Goal: Task Accomplishment & Management: Complete application form

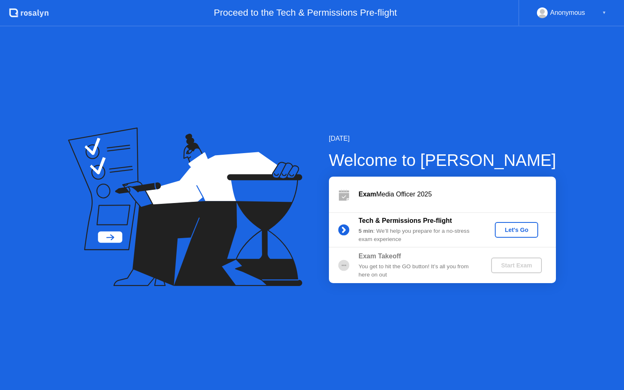
click at [510, 227] on div "Let's Go" at bounding box center [516, 230] width 37 height 7
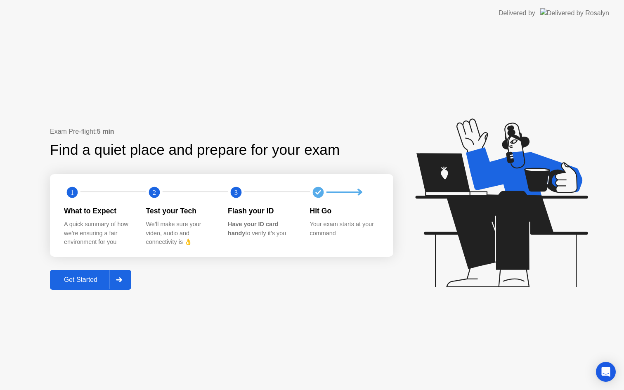
click at [78, 281] on div "Get Started" at bounding box center [80, 279] width 57 height 7
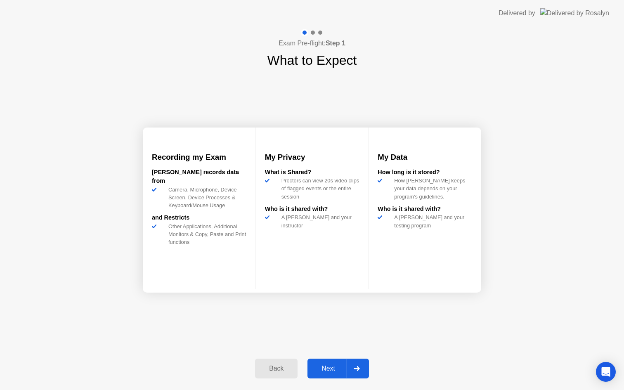
click at [333, 366] on div "Next" at bounding box center [328, 368] width 37 height 7
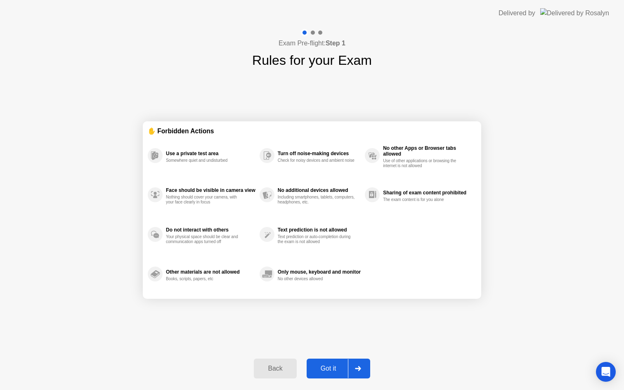
click at [333, 366] on div "Got it" at bounding box center [328, 368] width 39 height 7
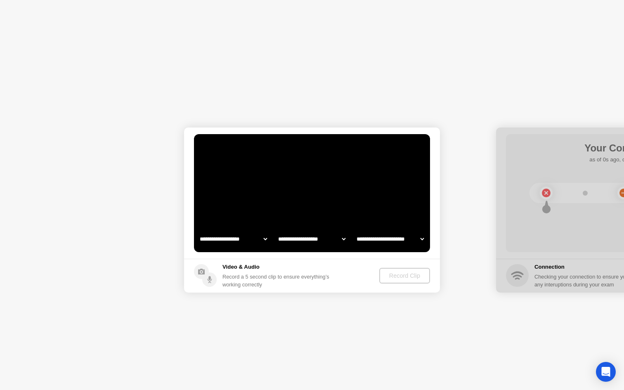
select select "**********"
select select "*******"
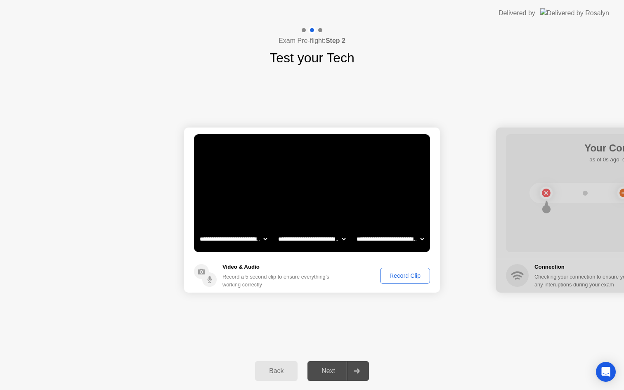
click at [396, 278] on div "Record Clip" at bounding box center [405, 276] width 44 height 7
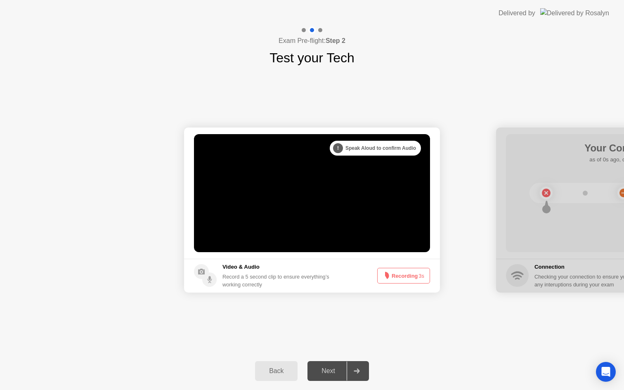
click at [396, 278] on button "Recording 3s" at bounding box center [403, 276] width 53 height 16
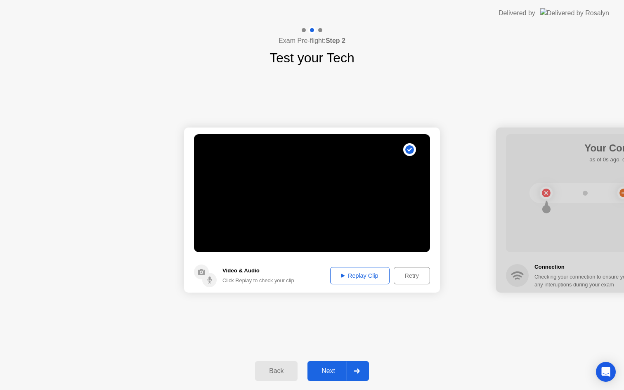
click at [363, 370] on div at bounding box center [357, 371] width 20 height 19
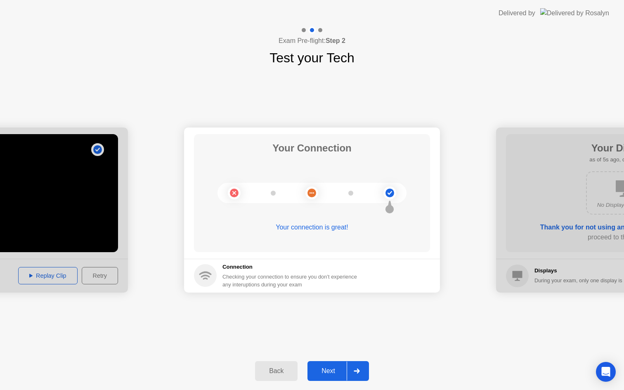
click at [357, 376] on div at bounding box center [357, 371] width 20 height 19
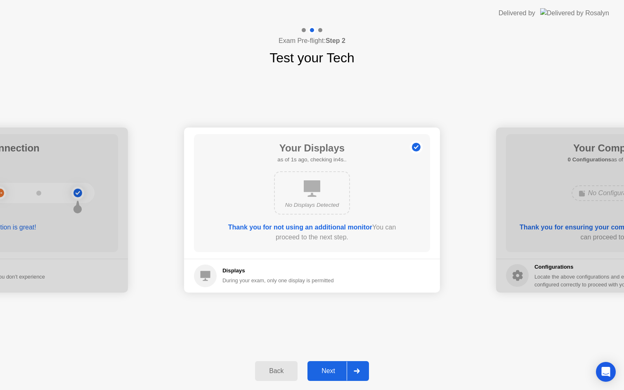
click at [357, 376] on div at bounding box center [357, 371] width 20 height 19
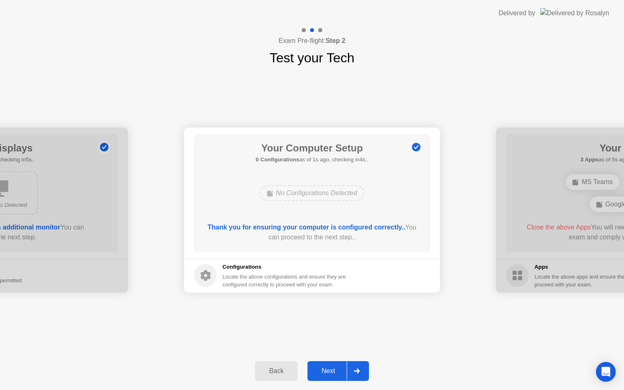
click at [357, 376] on div at bounding box center [357, 371] width 20 height 19
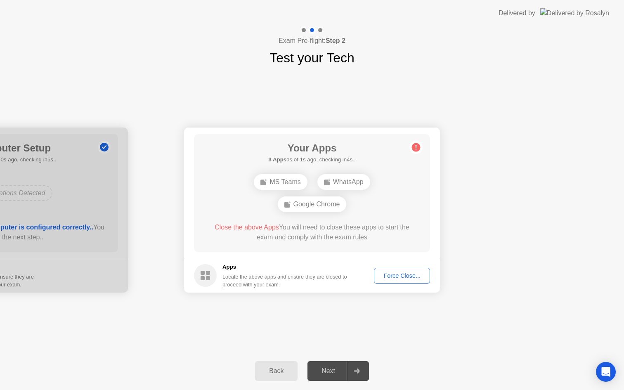
click at [357, 376] on div at bounding box center [357, 371] width 20 height 19
click at [396, 273] on div "Force Close..." at bounding box center [402, 276] width 50 height 7
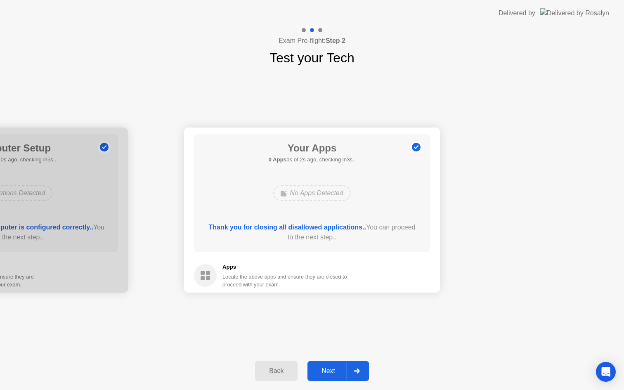
click at [358, 366] on div at bounding box center [357, 371] width 20 height 19
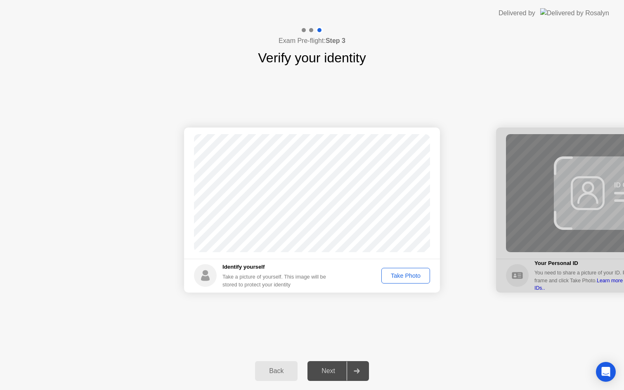
click at [410, 277] on div "Take Photo" at bounding box center [405, 276] width 43 height 7
click at [364, 369] on div at bounding box center [357, 371] width 20 height 19
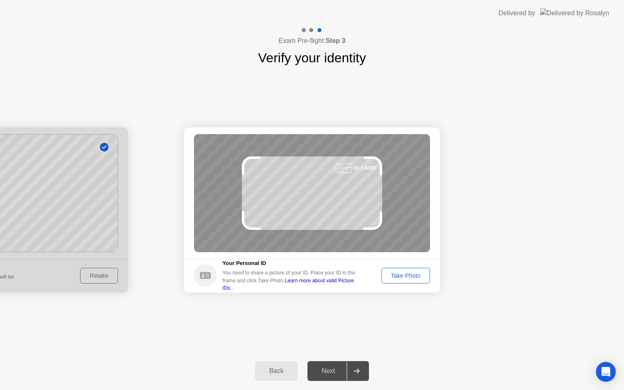
click at [364, 369] on div at bounding box center [357, 371] width 20 height 19
click at [406, 279] on div "Take Photo" at bounding box center [405, 276] width 43 height 7
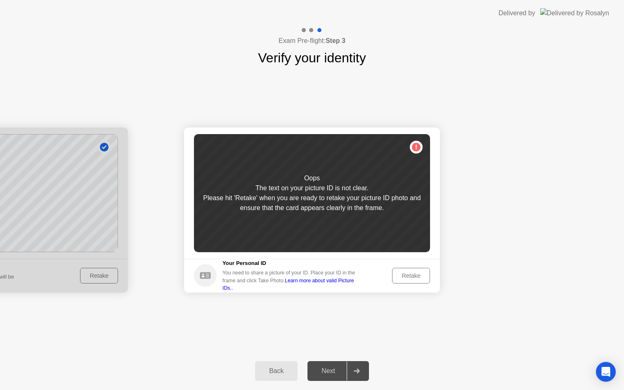
click at [406, 279] on div "Retake" at bounding box center [411, 276] width 32 height 7
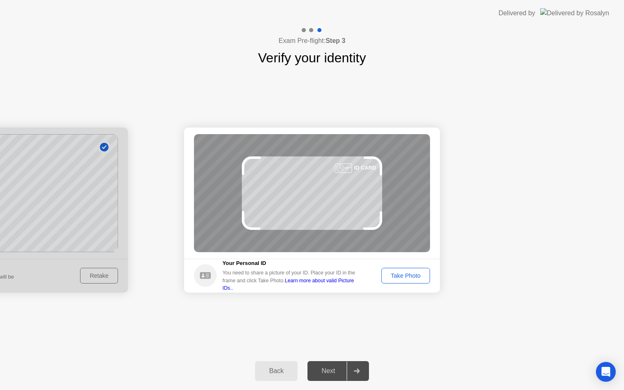
click at [406, 279] on div "Take Photo" at bounding box center [405, 276] width 43 height 7
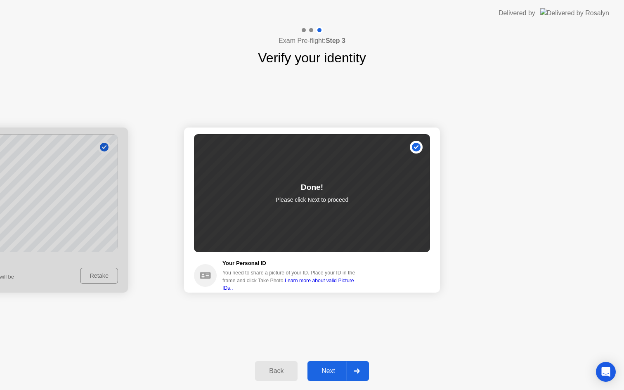
click at [359, 366] on div at bounding box center [357, 371] width 20 height 19
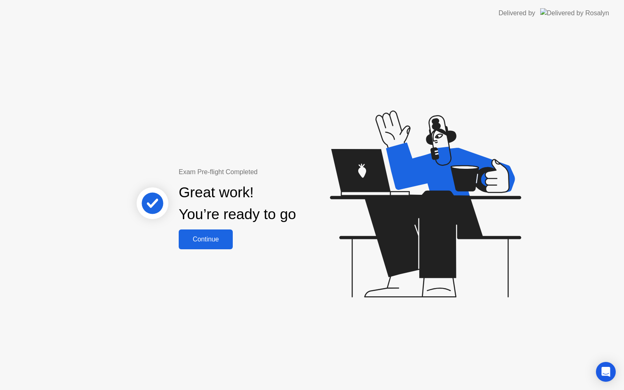
click at [211, 239] on div "Continue" at bounding box center [205, 239] width 49 height 7
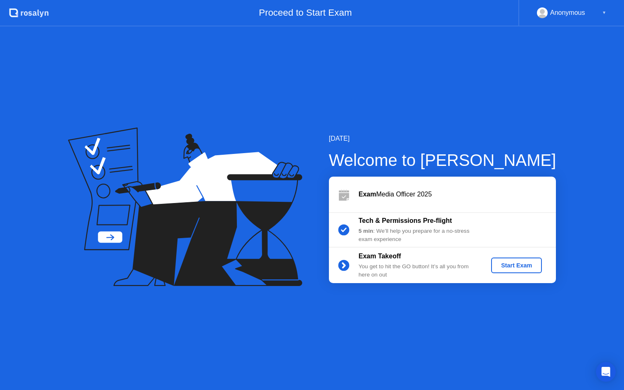
click at [500, 268] on div "Start Exam" at bounding box center [517, 265] width 44 height 7
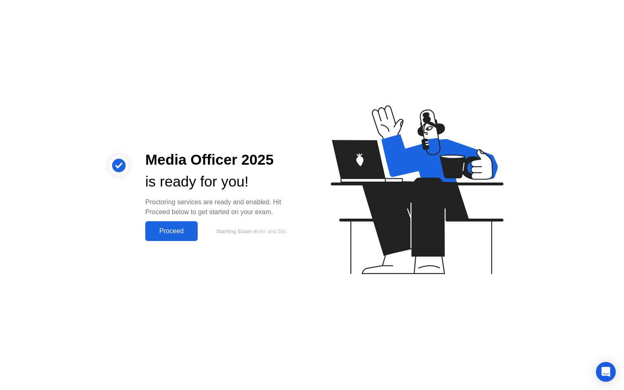
click at [165, 236] on button "Proceed" at bounding box center [171, 231] width 52 height 20
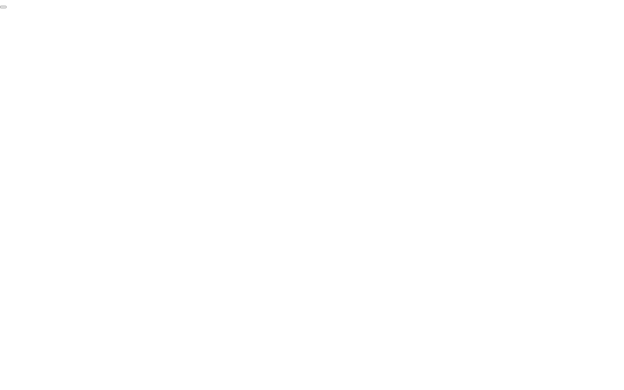
click div "End Proctoring Session"
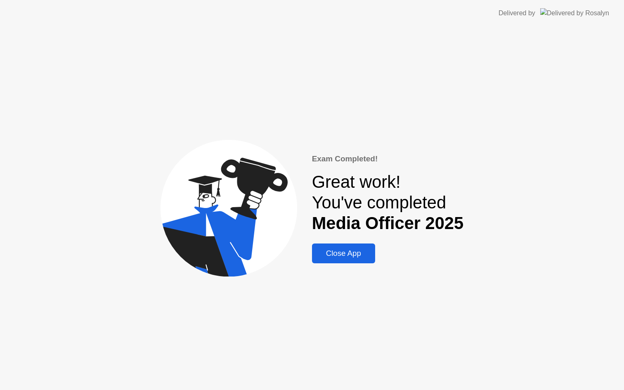
click at [357, 242] on div "Exam Completed! Great work! You've completed Media Officer 2025 Close App" at bounding box center [388, 208] width 152 height 110
click at [351, 249] on div "Close App" at bounding box center [344, 253] width 58 height 9
